Goal: Task Accomplishment & Management: Complete application form

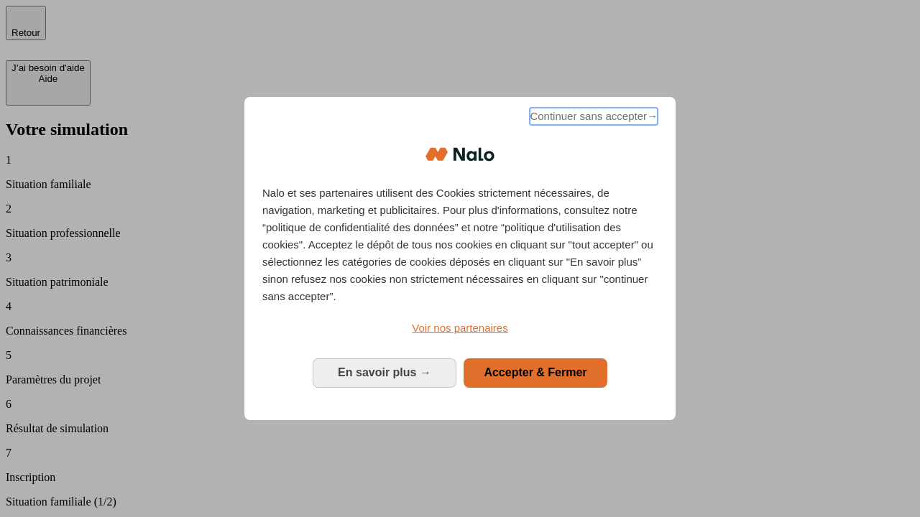
click at [592, 119] on span "Continuer sans accepter →" at bounding box center [594, 116] width 128 height 17
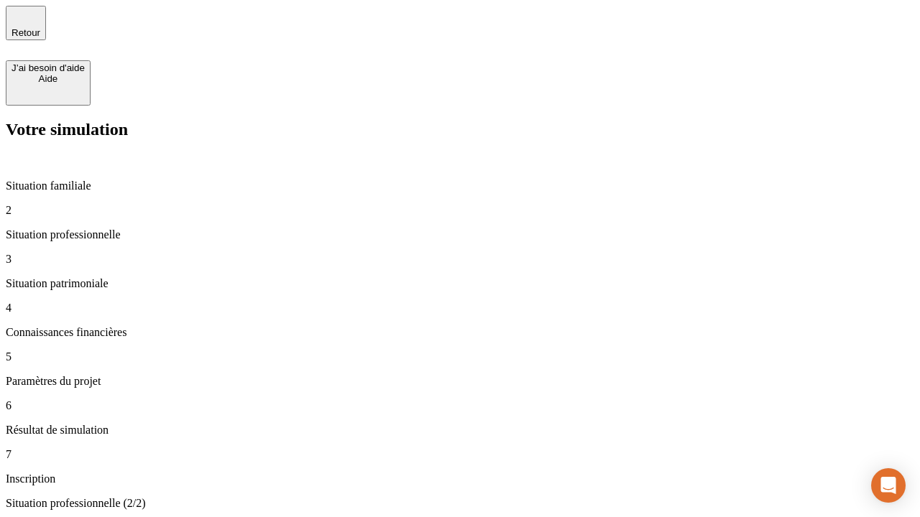
type input "30 000"
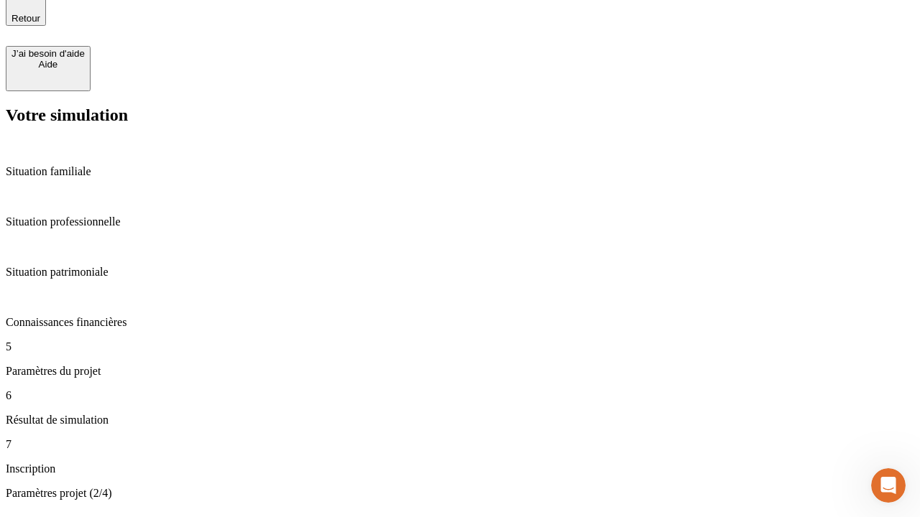
type input "25"
type input "64"
type input "1 000"
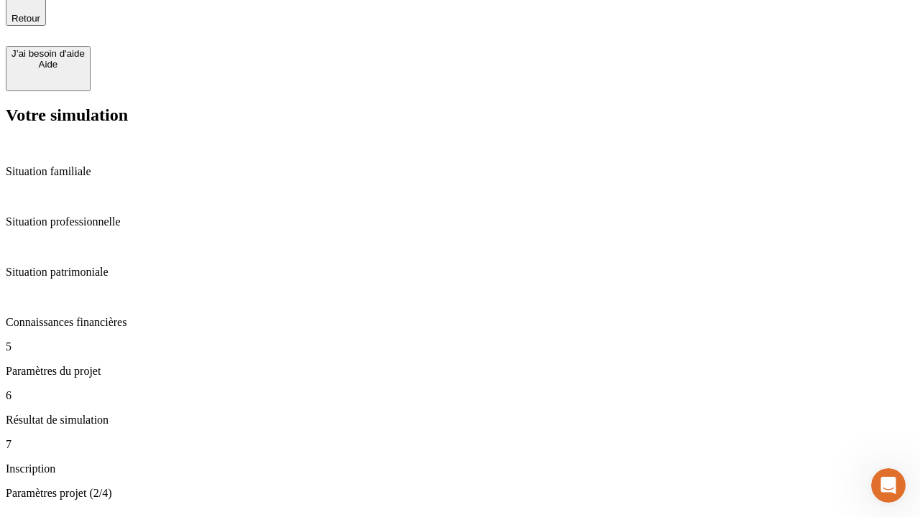
type input "640"
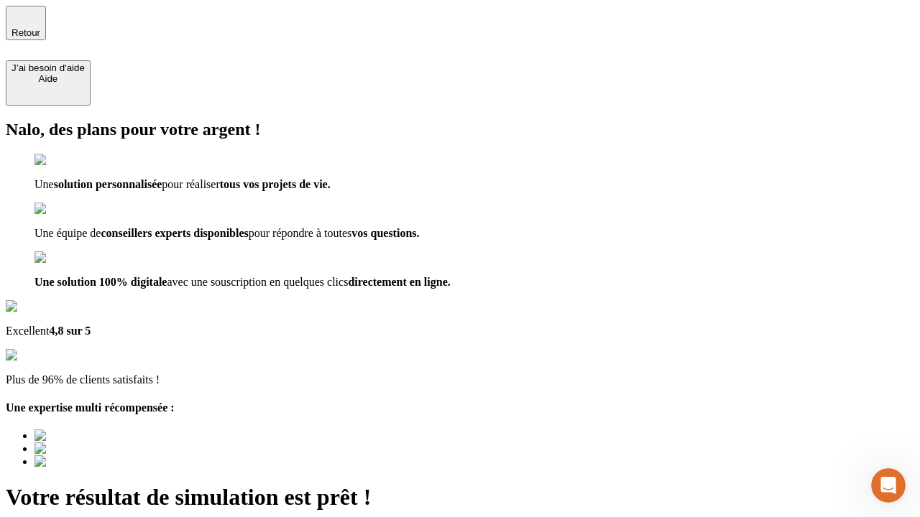
type input "[EMAIL_ADDRESS][PERSON_NAME][DOMAIN_NAME]"
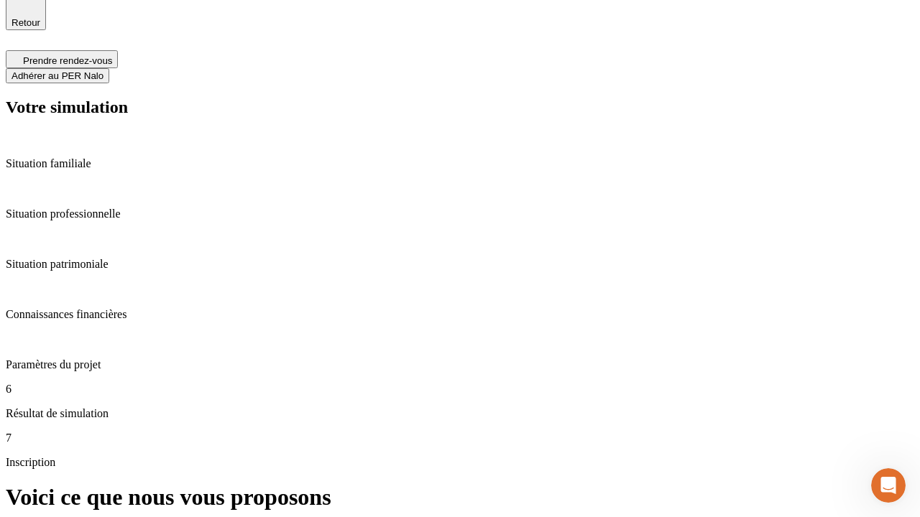
click at [103, 70] on span "Adhérer au PER Nalo" at bounding box center [57, 75] width 92 height 11
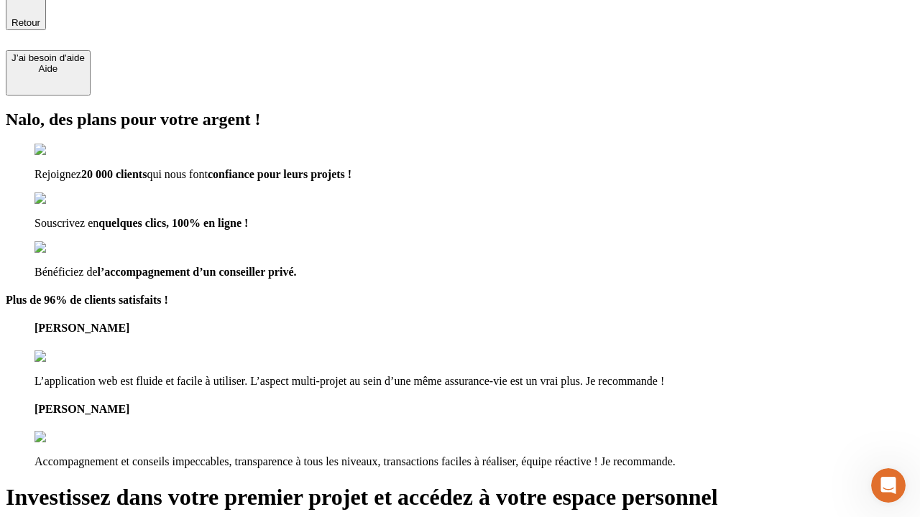
scroll to position [9, 0]
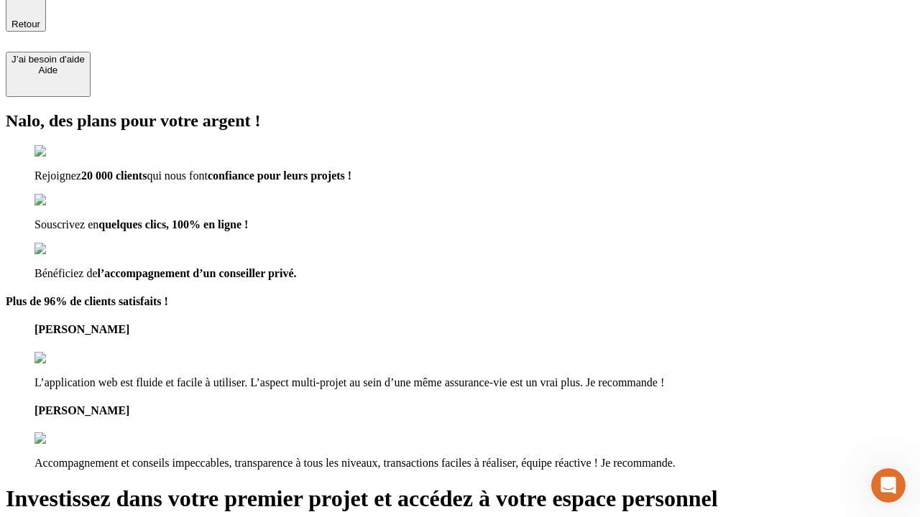
type input "[PERSON_NAME][EMAIL_ADDRESS][DOMAIN_NAME]"
